Goal: Information Seeking & Learning: Learn about a topic

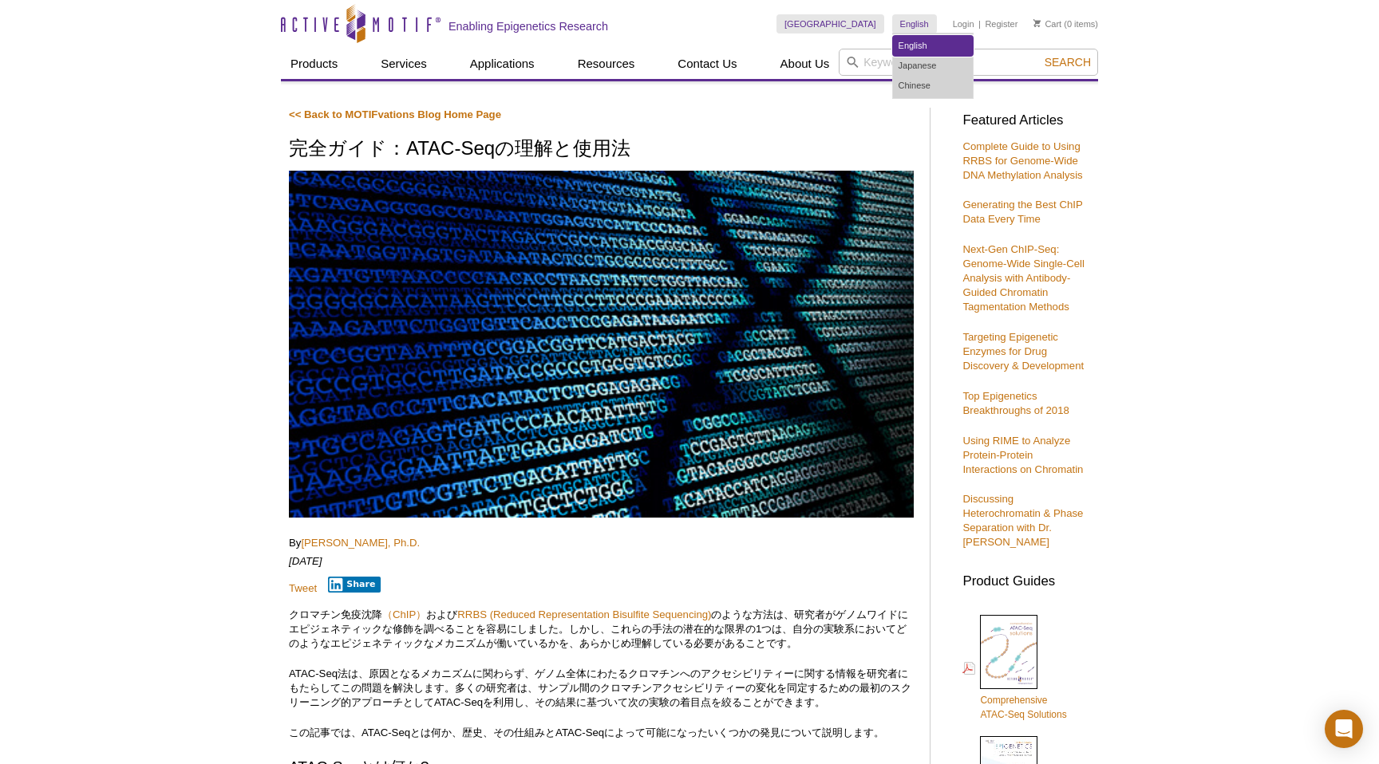
click at [908, 46] on link "English" at bounding box center [933, 46] width 80 height 20
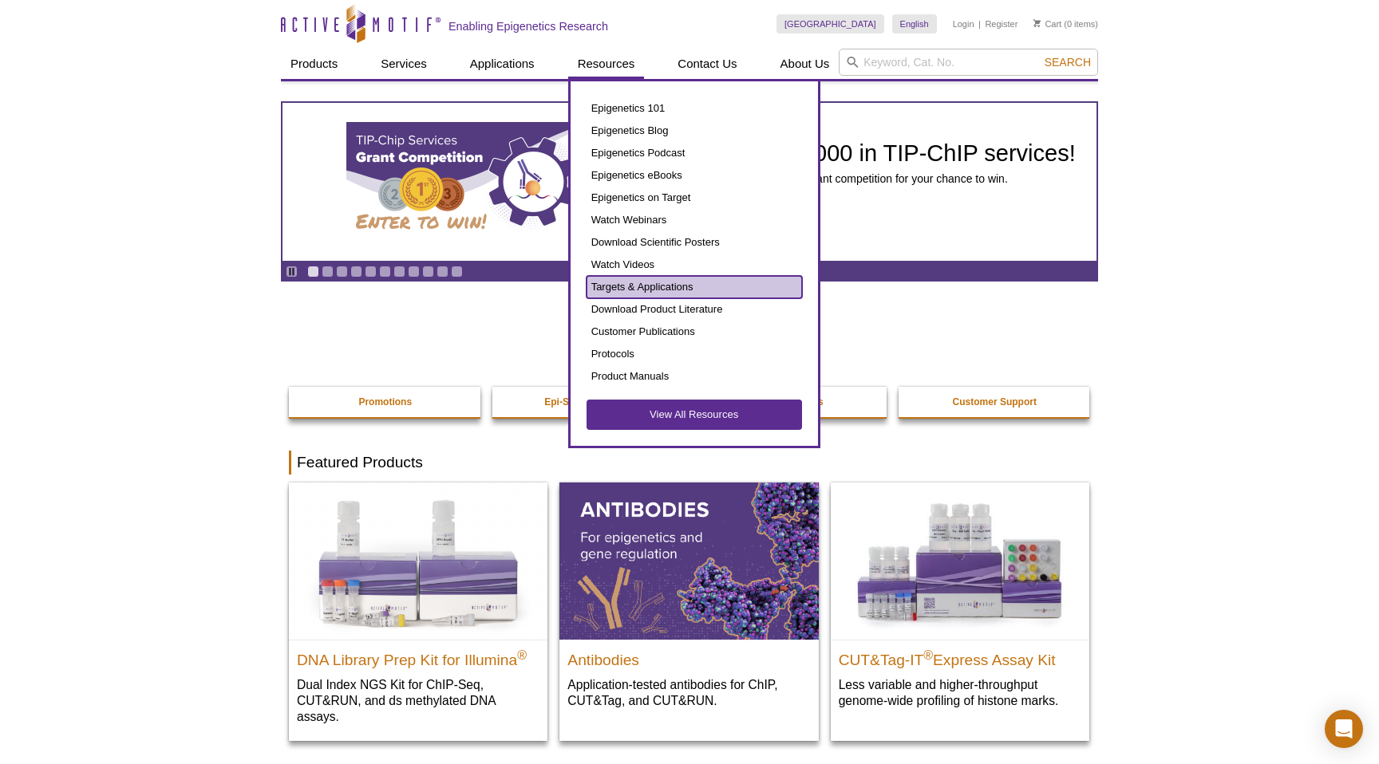
click at [649, 282] on link "Targets & Applications" at bounding box center [693, 287] width 215 height 22
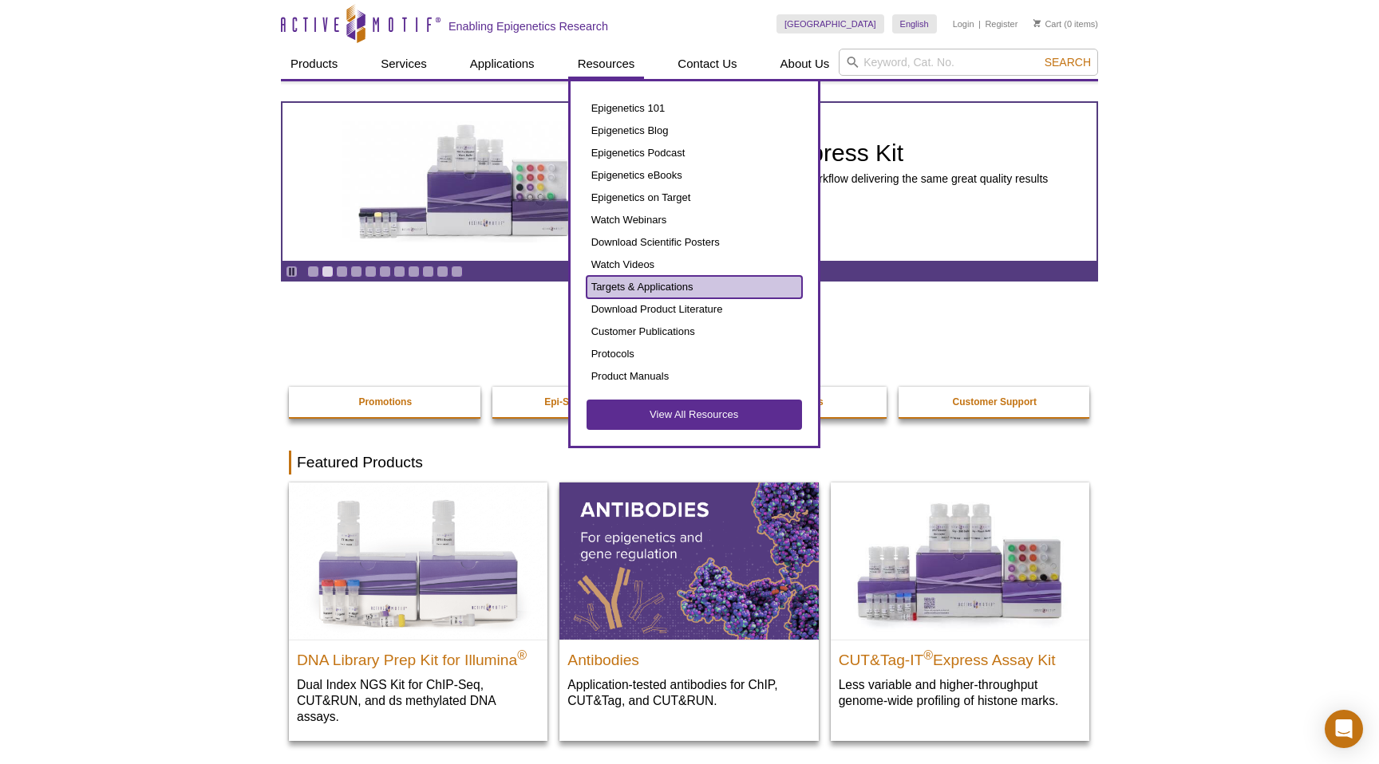
click at [674, 285] on link "Targets & Applications" at bounding box center [693, 287] width 215 height 22
click at [653, 288] on link "Targets & Applications" at bounding box center [693, 287] width 215 height 22
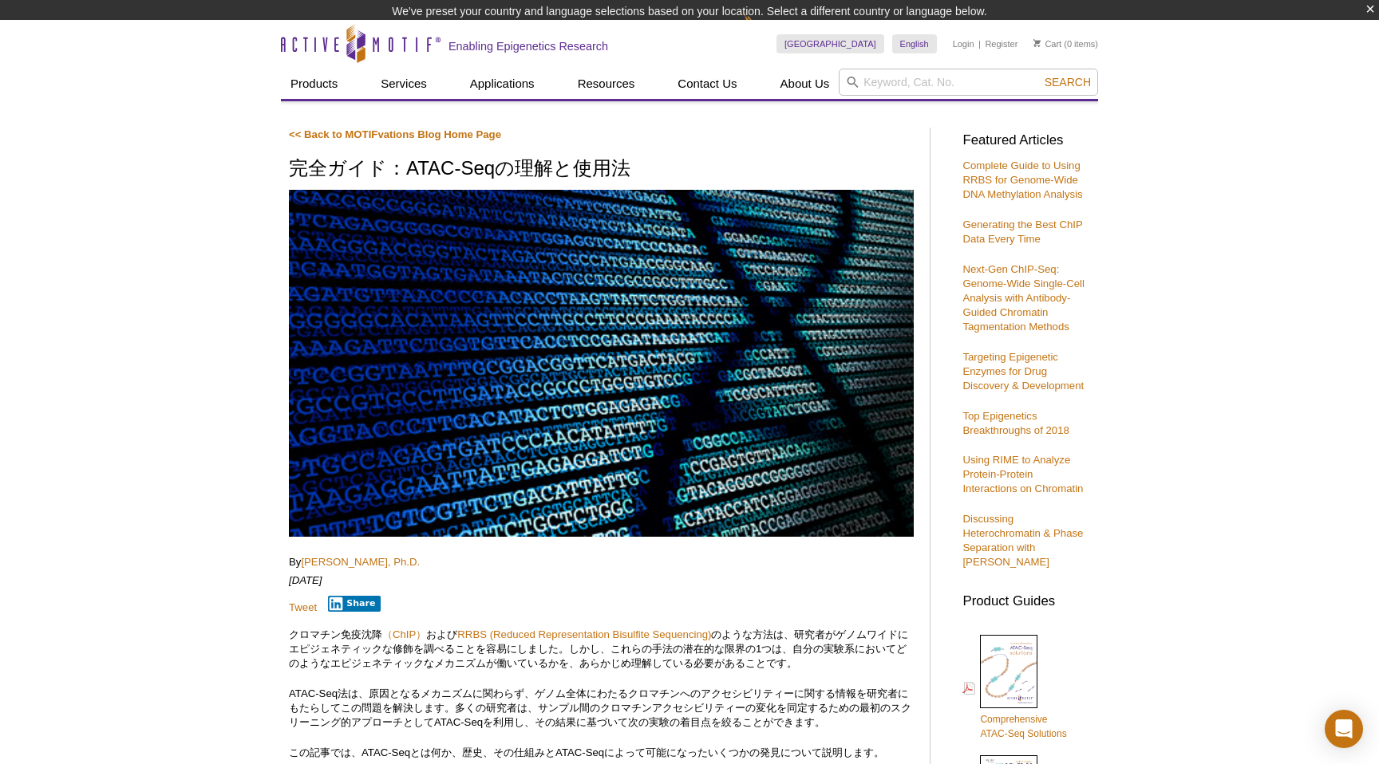
scroll to position [24, 0]
